Goal: Subscribe to service/newsletter

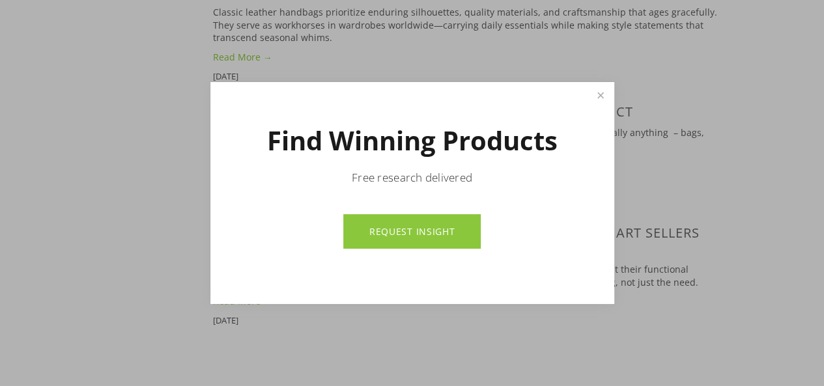
scroll to position [2112, 0]
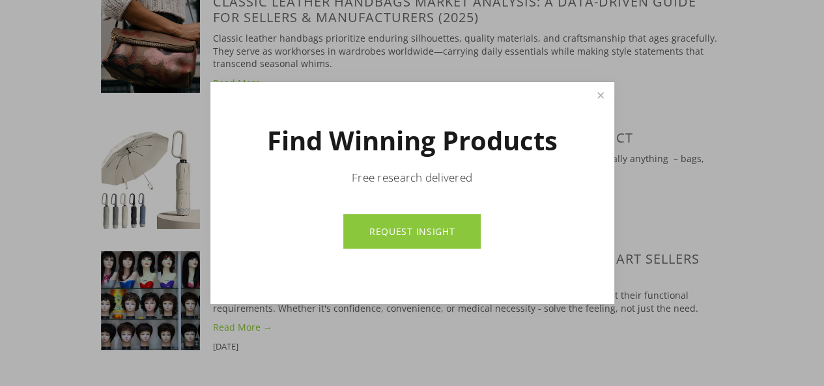
click at [396, 222] on link "REQUEST INSIGHT" at bounding box center [412, 231] width 138 height 35
click at [598, 94] on link "Close" at bounding box center [600, 95] width 23 height 23
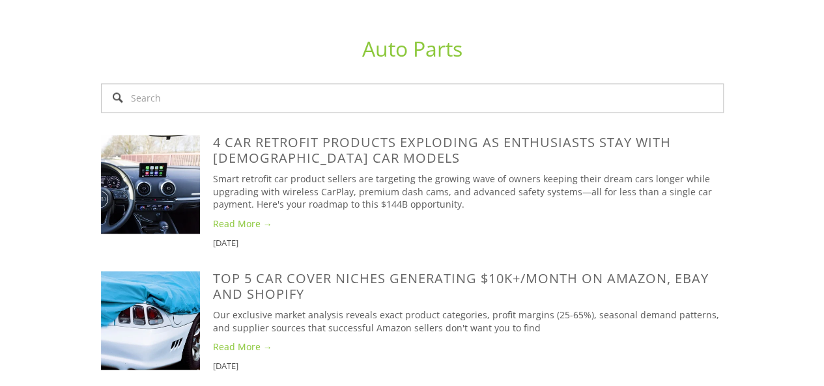
scroll to position [837, 0]
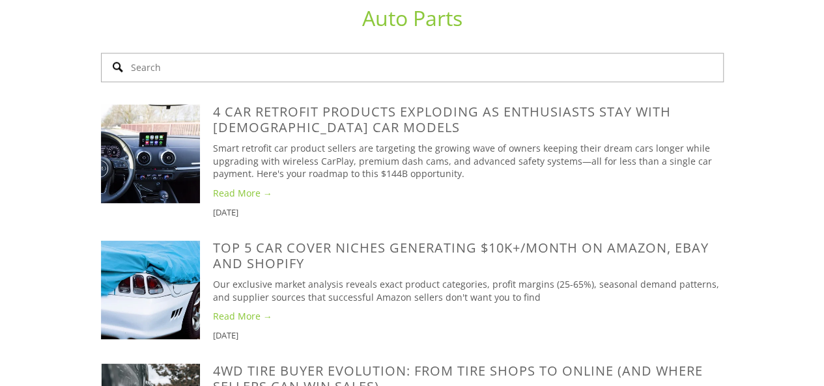
click at [536, 58] on input "Search" at bounding box center [412, 67] width 623 height 29
type input "b"
type input "pet"
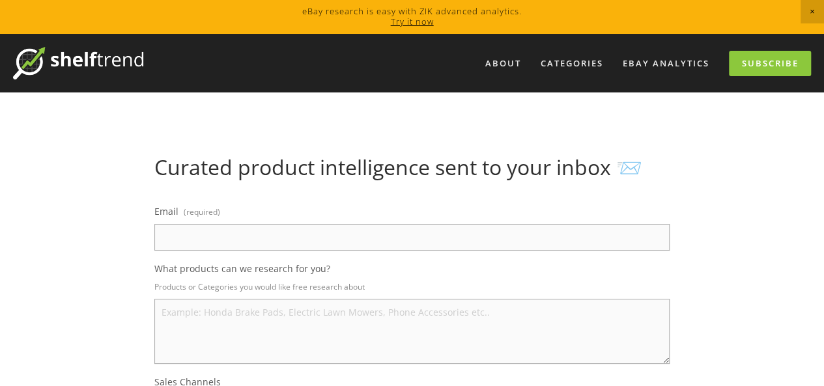
click at [361, 244] on input "Email (required)" at bounding box center [412, 237] width 516 height 27
type input "samrahnasir228@gmail.com"
click at [280, 300] on textarea "What products can we research for you?" at bounding box center [412, 331] width 516 height 65
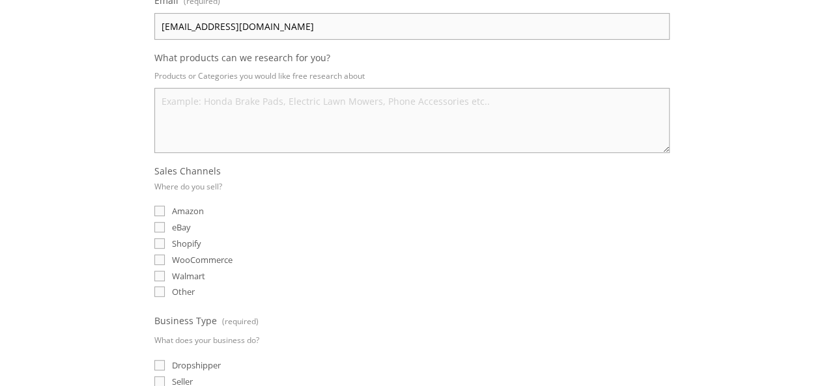
scroll to position [216, 0]
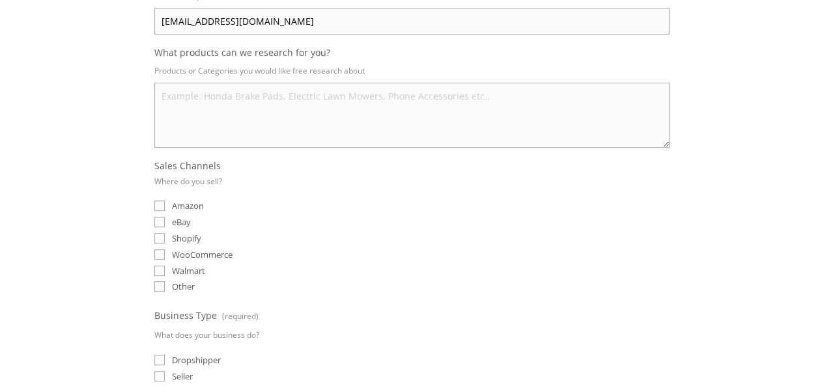
click at [164, 220] on input "eBay" at bounding box center [159, 222] width 10 height 10
checkbox input "true"
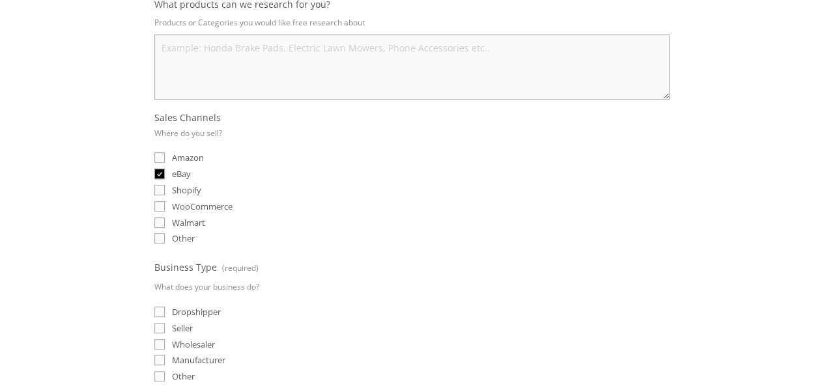
scroll to position [284, 0]
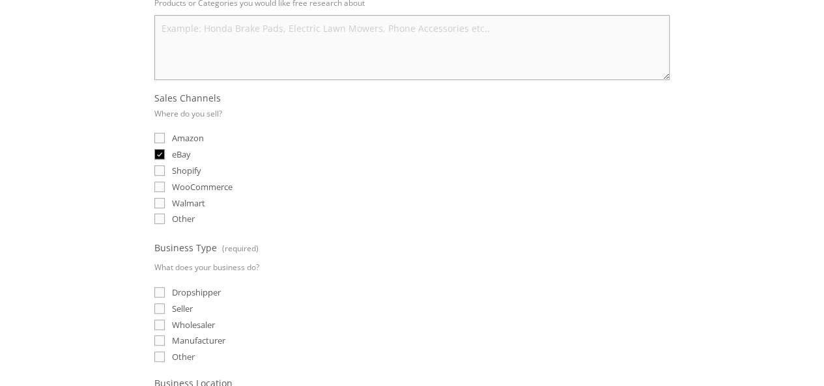
click at [160, 138] on input "Amazon" at bounding box center [159, 138] width 10 height 10
checkbox input "true"
click at [156, 291] on input "Dropshipper" at bounding box center [159, 292] width 10 height 10
checkbox input "true"
click at [159, 311] on fieldset "Business Type (required) What does your business do? Dropshipper Seller Wholesa…" at bounding box center [412, 302] width 516 height 126
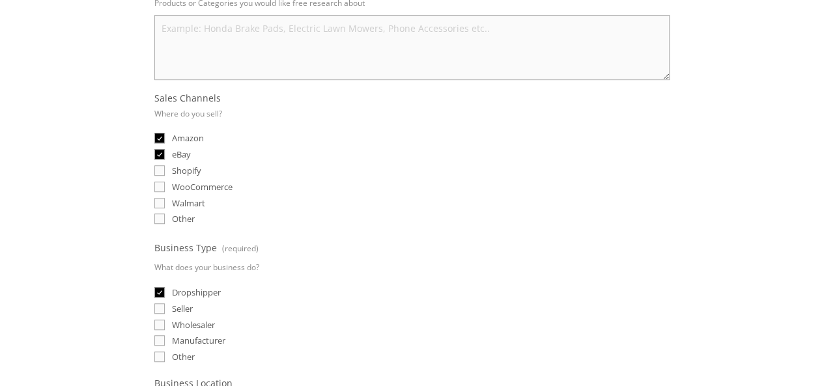
click at [160, 329] on fieldset "Business Type (required) What does your business do? Dropshipper Seller Wholesa…" at bounding box center [412, 302] width 516 height 126
click at [160, 337] on input "Manufacturer" at bounding box center [159, 341] width 10 height 10
checkbox input "true"
click at [161, 322] on input "Wholesaler" at bounding box center [159, 325] width 10 height 10
checkbox input "true"
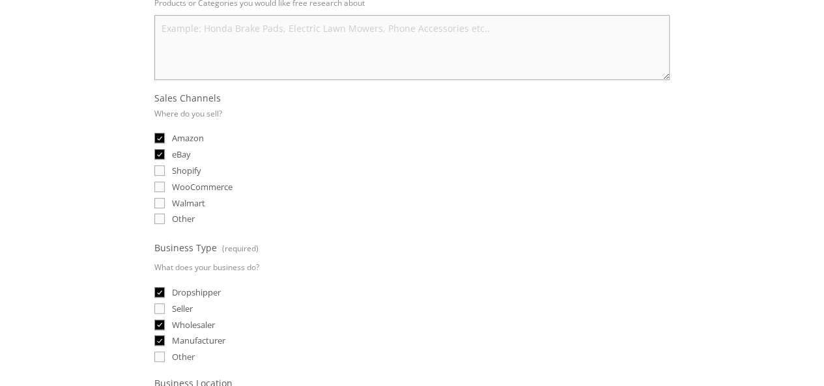
click at [162, 308] on input "Seller" at bounding box center [159, 309] width 10 height 10
checkbox input "true"
click at [160, 169] on input "Shopify" at bounding box center [159, 171] width 10 height 10
checkbox input "true"
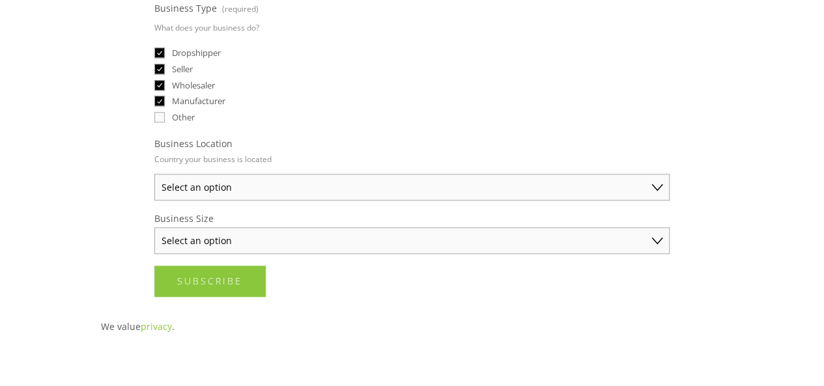
scroll to position [525, 0]
click at [613, 186] on select "Select an option Australia United States United Kingdom China Japan Germany Can…" at bounding box center [412, 186] width 516 height 27
select select "United Kingdom"
click at [154, 173] on select "Select an option Australia United States United Kingdom China Japan Germany Can…" at bounding box center [412, 186] width 516 height 27
click at [463, 244] on select "Select an option Solo Merchant (under $50K annual sales) Small Business ($50K -…" at bounding box center [412, 239] width 516 height 27
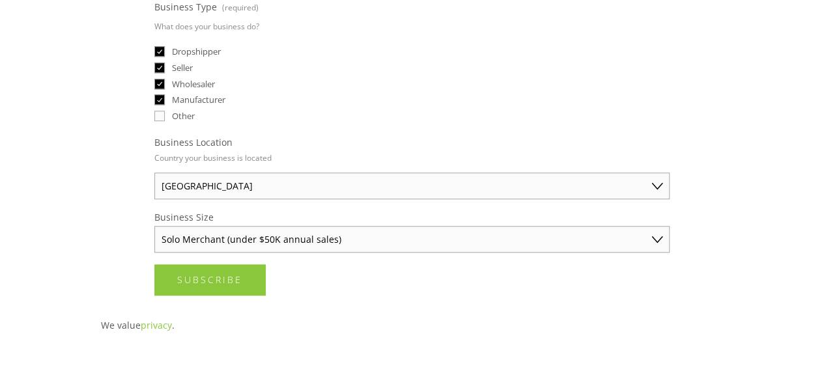
click at [154, 226] on select "Select an option Solo Merchant (under $50K annual sales) Small Business ($50K -…" at bounding box center [412, 239] width 516 height 27
click at [455, 235] on select "Solo Merchant (under $50K annual sales) Small Business ($50K - $250K annual sal…" at bounding box center [412, 239] width 516 height 27
select select "Small Business ($50K - $250K annual sales)"
click at [154, 226] on select "Solo Merchant (under $50K annual sales) Small Business ($50K - $250K annual sal…" at bounding box center [412, 239] width 516 height 27
click at [465, 237] on select "Solo Merchant (under $50K annual sales) Small Business ($50K - $250K annual sal…" at bounding box center [412, 239] width 516 height 27
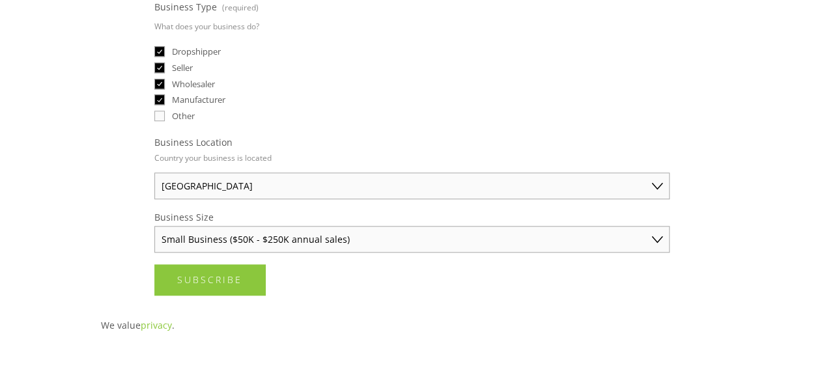
click at [154, 226] on select "Solo Merchant (under $50K annual sales) Small Business ($50K - $250K annual sal…" at bounding box center [412, 239] width 516 height 27
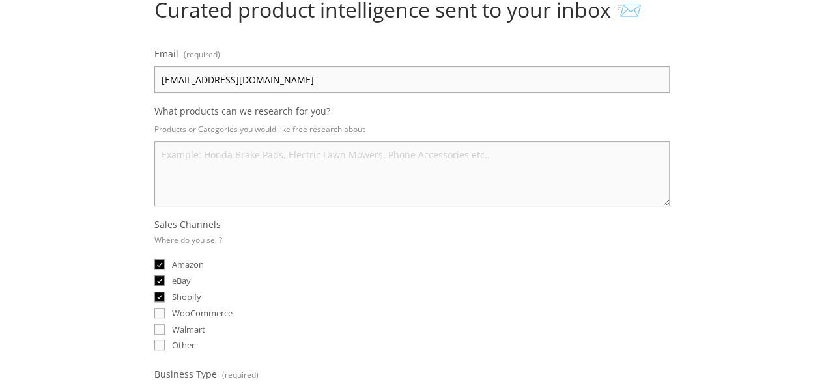
scroll to position [151, 0]
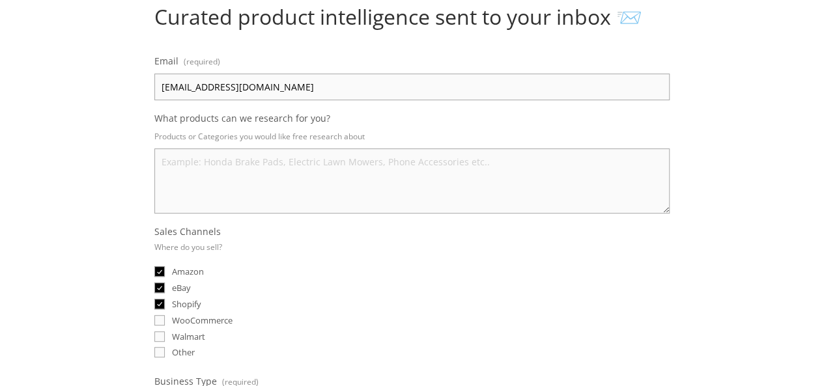
click at [468, 154] on textarea "What products can we research for you?" at bounding box center [412, 181] width 516 height 65
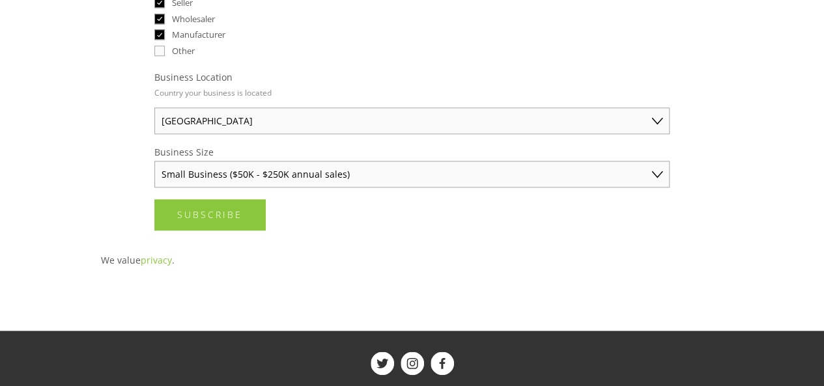
scroll to position [594, 0]
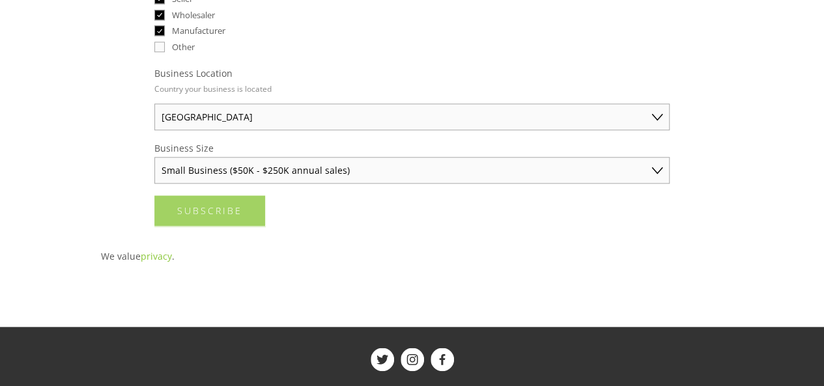
type textarea "all categories"
click at [196, 209] on span "Subscribe" at bounding box center [209, 211] width 65 height 12
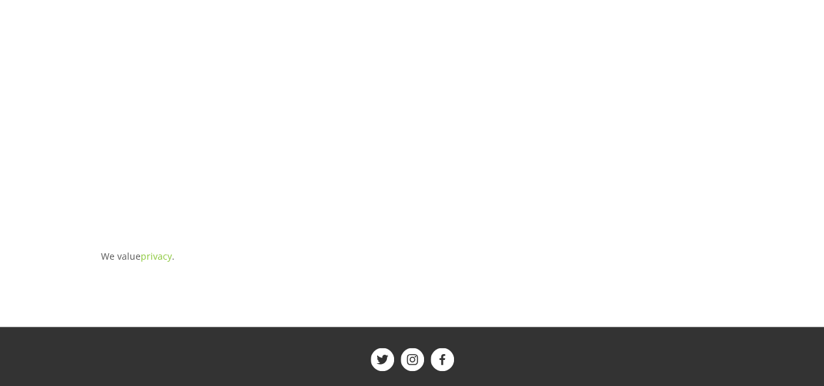
scroll to position [52, 0]
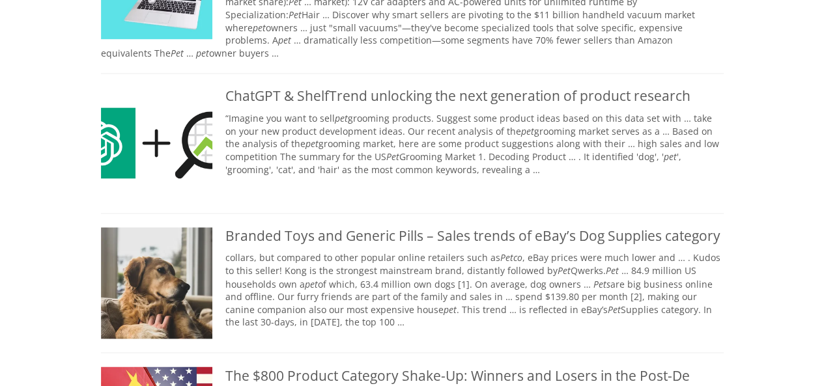
scroll to position [976, 0]
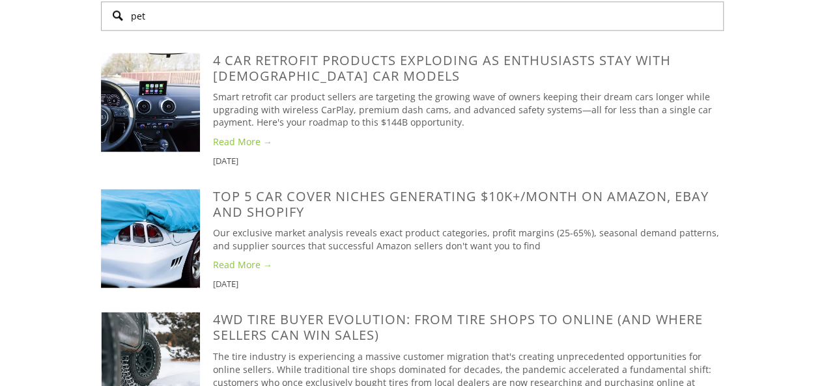
scroll to position [837, 0]
